Goal: Task Accomplishment & Management: Manage account settings

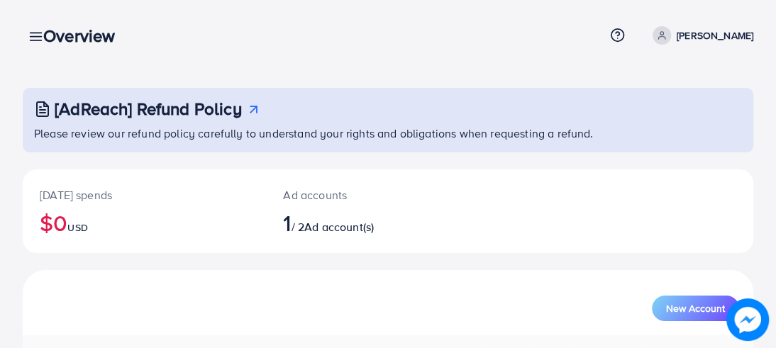
click at [37, 38] on div "Overview" at bounding box center [85, 36] width 106 height 21
click at [20, 35] on div "[AdReach] Refund Policy Please review our refund policy carefully to understand…" at bounding box center [388, 244] width 776 height 488
click at [26, 35] on link at bounding box center [33, 36] width 21 height 18
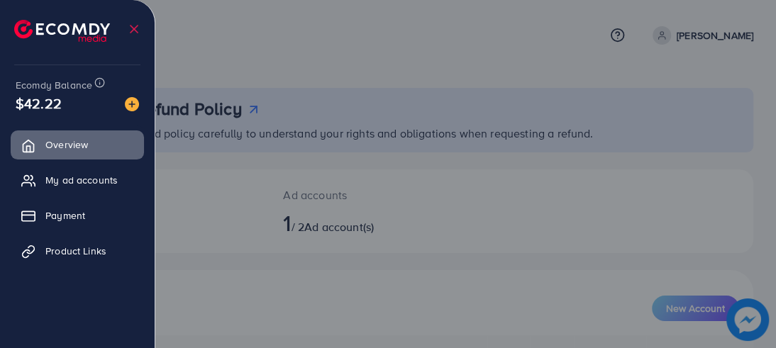
click at [235, 73] on div at bounding box center [388, 209] width 776 height 418
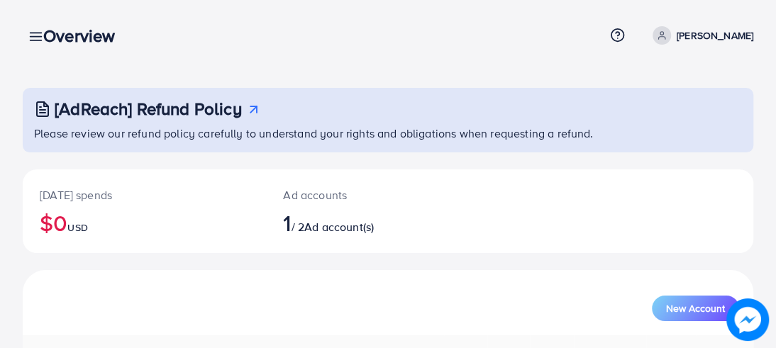
click at [67, 38] on h3 "Overview" at bounding box center [84, 36] width 83 height 21
click at [35, 32] on div "Overview" at bounding box center [85, 36] width 106 height 21
click at [28, 33] on div "Overview Help Center Contact Support Term and policy About Us Hashir Ali Profil…" at bounding box center [388, 35] width 730 height 38
click at [28, 33] on icon at bounding box center [35, 36] width 15 height 15
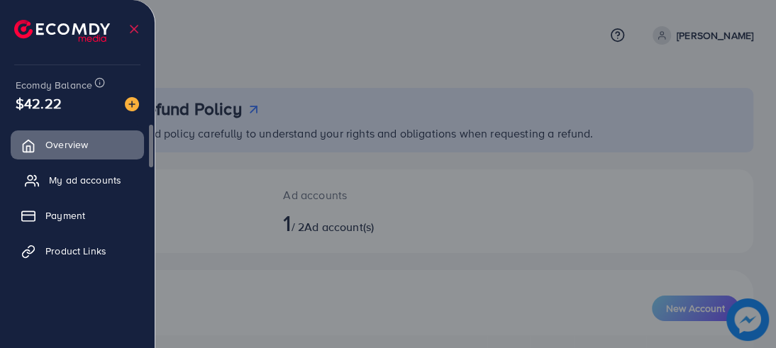
click at [105, 171] on link "My ad accounts" at bounding box center [77, 180] width 133 height 28
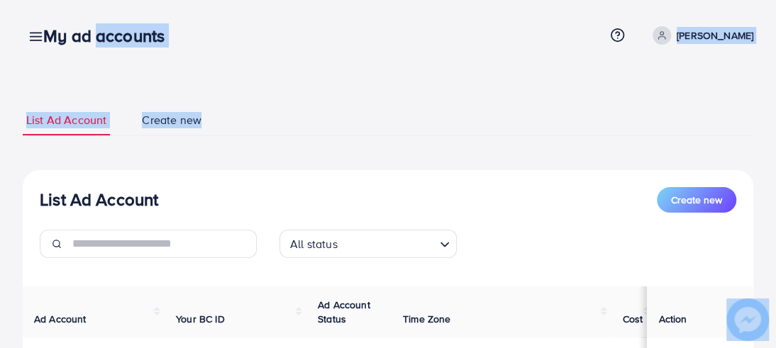
drag, startPoint x: 89, startPoint y: 33, endPoint x: 241, endPoint y: 95, distance: 163.8
click at [241, 95] on div "My ad accounts Help Center Contact Support Term and policy About Us Hashir Ali …" at bounding box center [388, 269] width 776 height 539
click at [256, 123] on ul "List Ad Account Create new" at bounding box center [388, 120] width 730 height 31
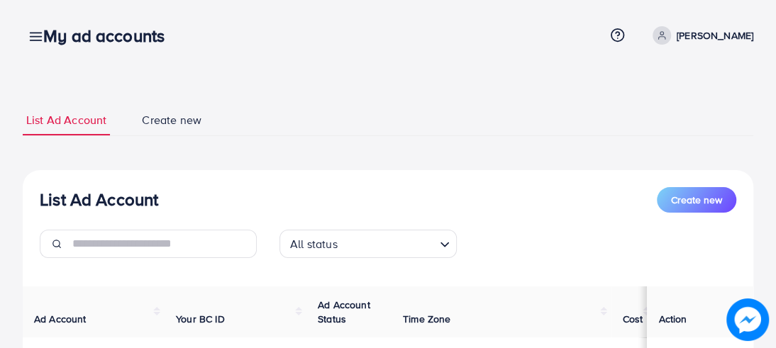
click at [256, 123] on ul "List Ad Account Create new" at bounding box center [388, 120] width 730 height 31
click at [178, 128] on span "Create new" at bounding box center [172, 120] width 60 height 16
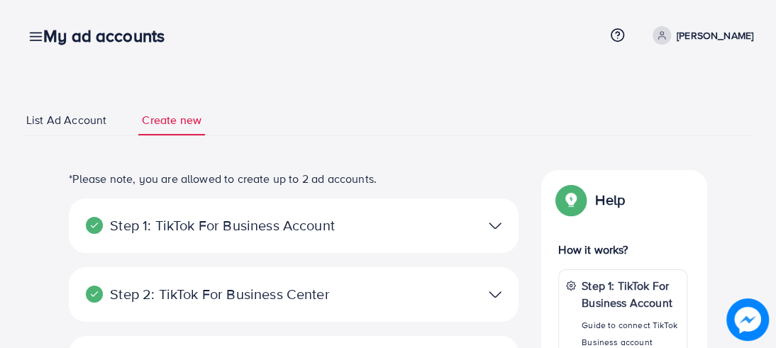
click at [95, 108] on link "List Ad Account" at bounding box center [66, 120] width 87 height 30
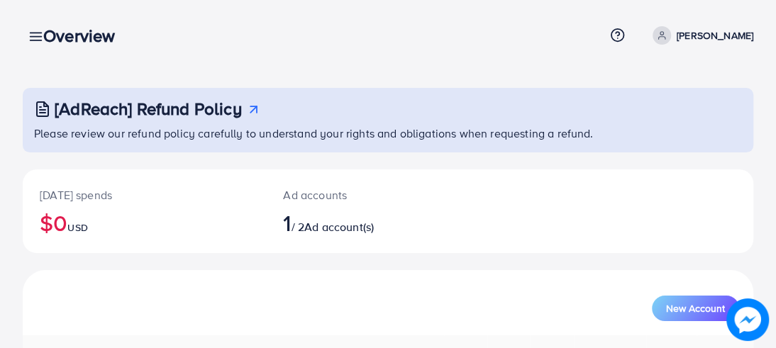
click at [26, 33] on link at bounding box center [33, 36] width 21 height 18
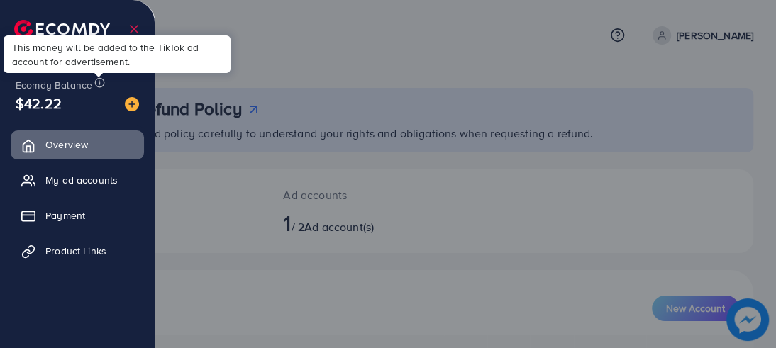
click at [98, 82] on icon at bounding box center [99, 82] width 11 height 11
click at [89, 174] on span "My ad accounts" at bounding box center [85, 180] width 72 height 14
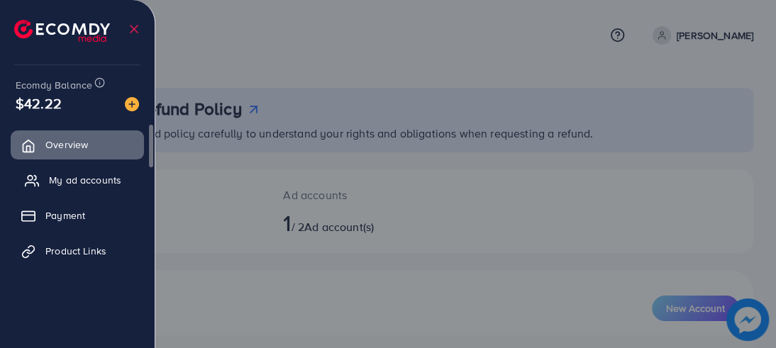
click at [89, 174] on span "My ad accounts" at bounding box center [85, 180] width 72 height 14
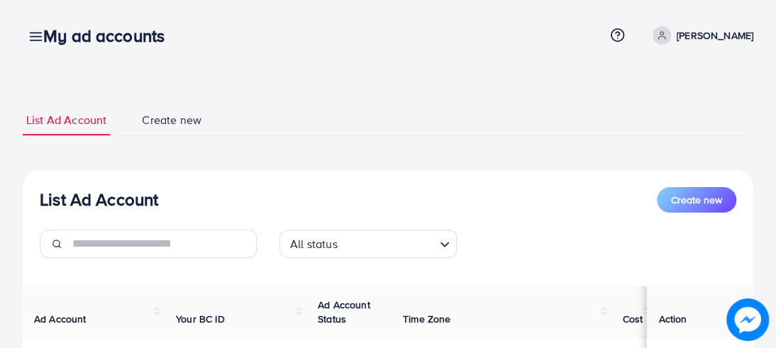
click at [30, 35] on icon at bounding box center [35, 36] width 15 height 15
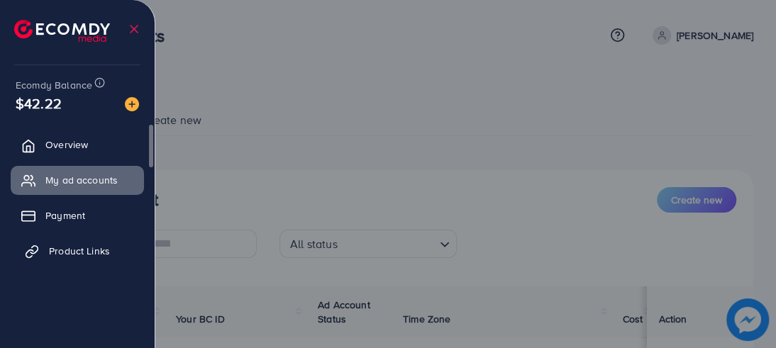
click at [95, 245] on span "Product Links" at bounding box center [79, 251] width 61 height 14
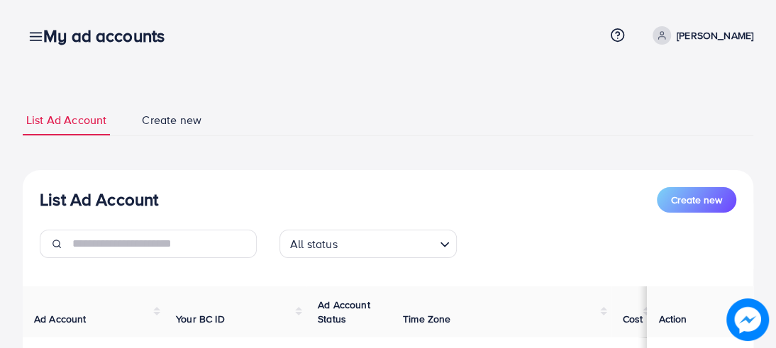
click at [707, 38] on link "[PERSON_NAME]" at bounding box center [700, 35] width 106 height 18
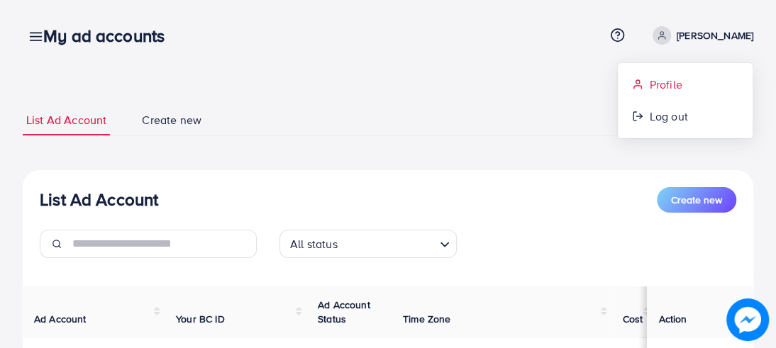
click at [671, 83] on span "Profile" at bounding box center [665, 84] width 33 height 17
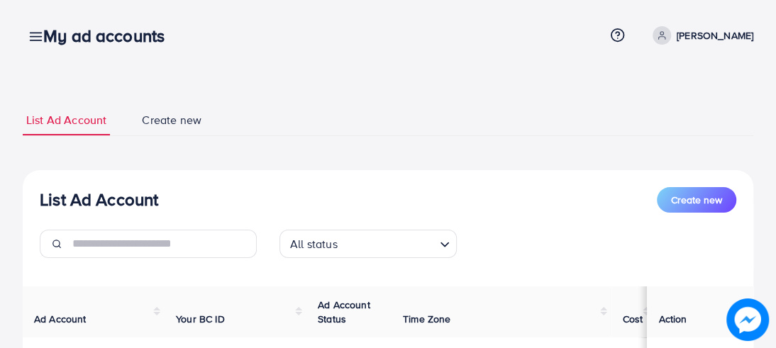
select select "********"
select select "******"
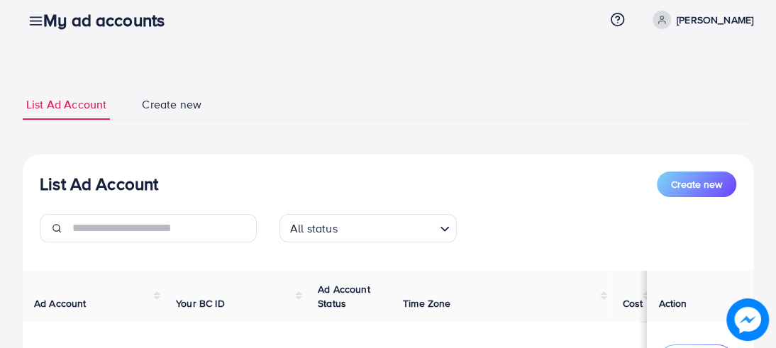
scroll to position [20, 0]
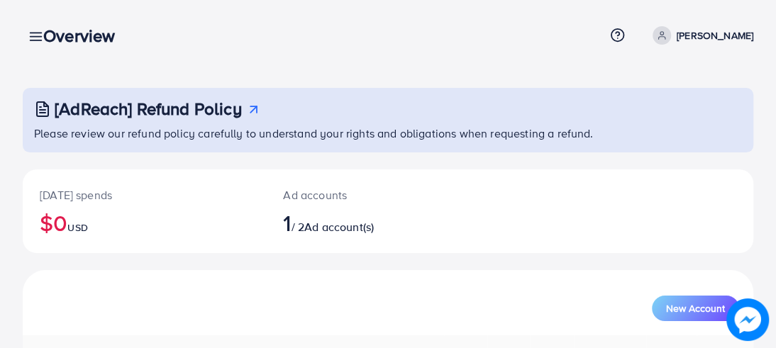
click at [23, 38] on link at bounding box center [33, 36] width 21 height 18
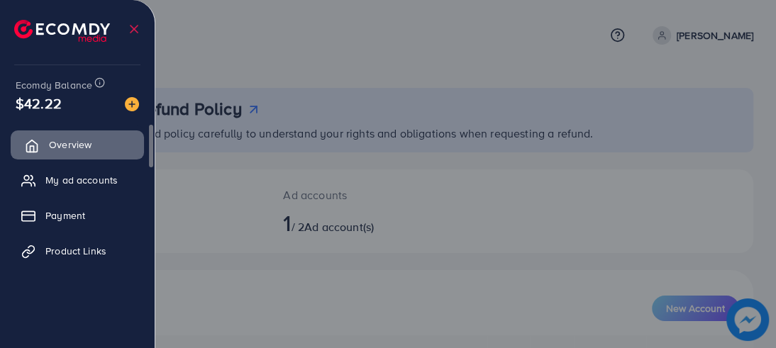
click at [59, 142] on span "Overview" at bounding box center [70, 145] width 43 height 14
click at [137, 30] on icon at bounding box center [134, 29] width 14 height 14
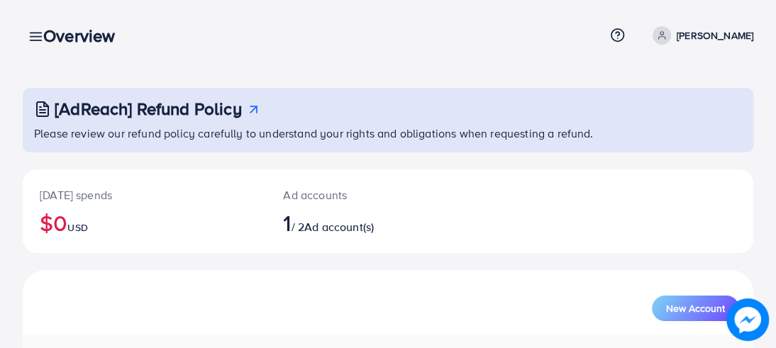
click at [29, 36] on icon at bounding box center [35, 36] width 15 height 15
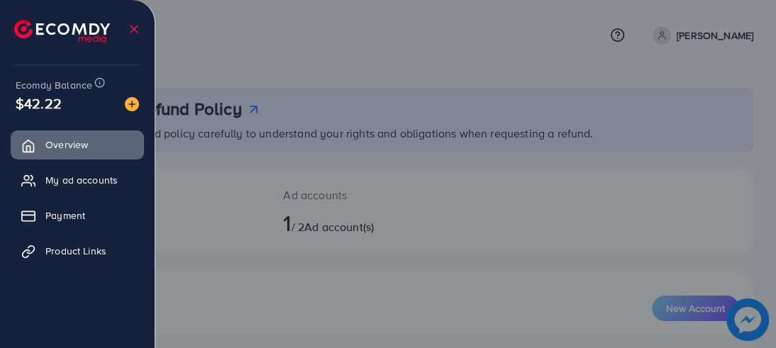
click at [29, 36] on img at bounding box center [62, 31] width 96 height 22
click at [23, 38] on img at bounding box center [62, 31] width 96 height 22
click at [50, 29] on img at bounding box center [62, 31] width 96 height 22
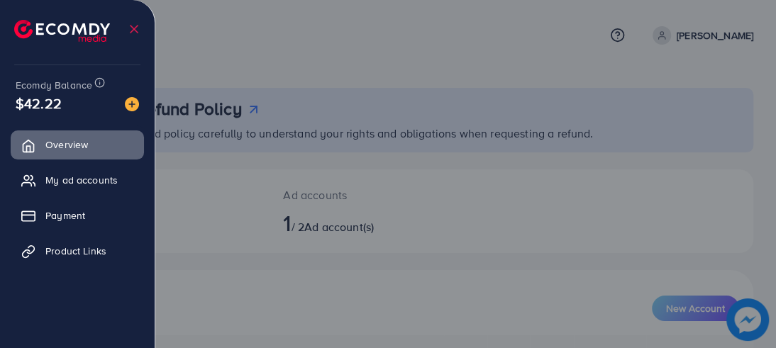
click at [43, 95] on span "$42.22" at bounding box center [39, 103] width 46 height 21
click at [21, 112] on span "$42.22" at bounding box center [39, 103] width 46 height 21
click at [5, 106] on div "Ecomdy Balance $42.22 Overview My ad accounts Payment Product Links" at bounding box center [77, 174] width 155 height 348
click at [23, 26] on img at bounding box center [62, 31] width 96 height 22
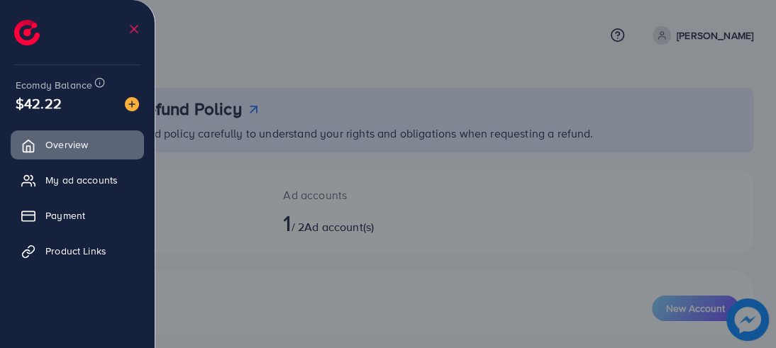
drag, startPoint x: 332, startPoint y: 225, endPoint x: 381, endPoint y: 232, distance: 48.6
click at [381, 232] on div at bounding box center [388, 209] width 776 height 418
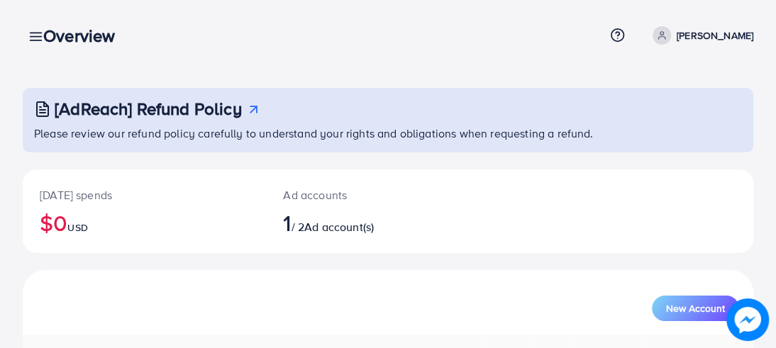
click at [381, 232] on div at bounding box center [388, 209] width 776 height 418
click at [374, 232] on span "Ad account(s)" at bounding box center [338, 227] width 69 height 16
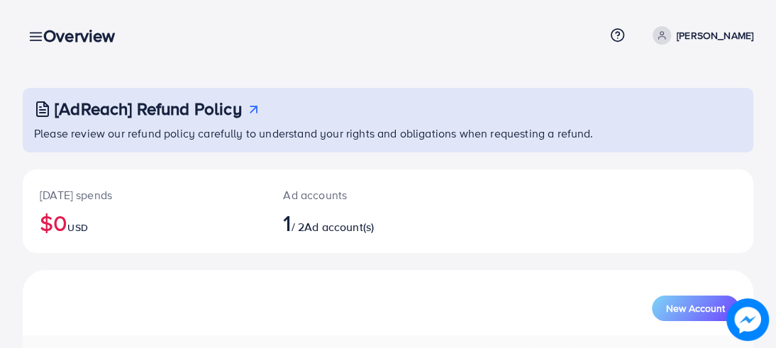
click at [425, 223] on h2 "1 / 2 Ad account(s)" at bounding box center [357, 222] width 149 height 27
click at [625, 30] on icon at bounding box center [617, 35] width 15 height 15
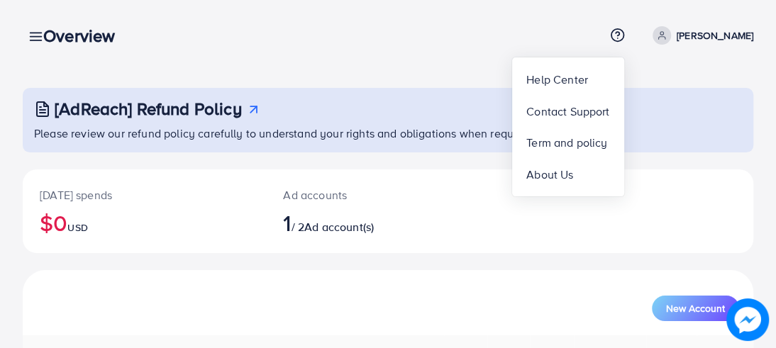
click at [695, 169] on div "Today's spends $0 USD Ad accounts 1 / 2 Ad account(s)" at bounding box center [388, 211] width 730 height 84
